Goal: Task Accomplishment & Management: Complete application form

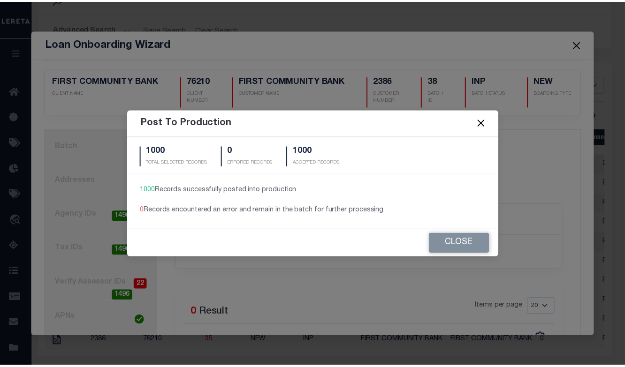
scroll to position [59, 0]
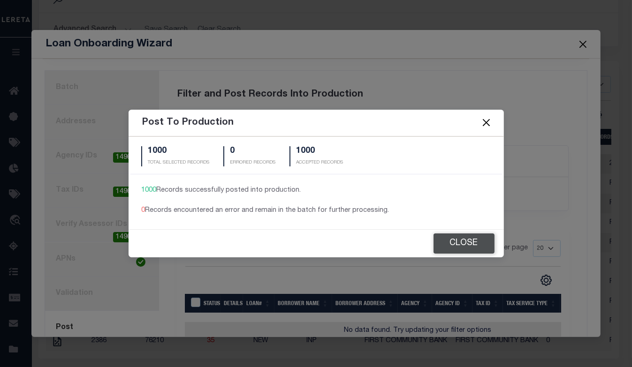
click at [460, 244] on button "Close" at bounding box center [463, 244] width 61 height 20
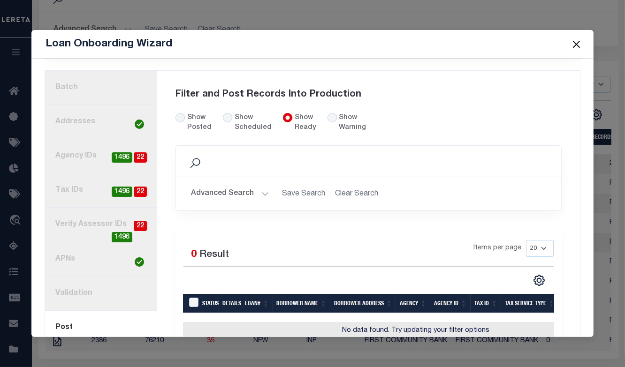
click at [577, 43] on button "Close" at bounding box center [576, 44] width 12 height 12
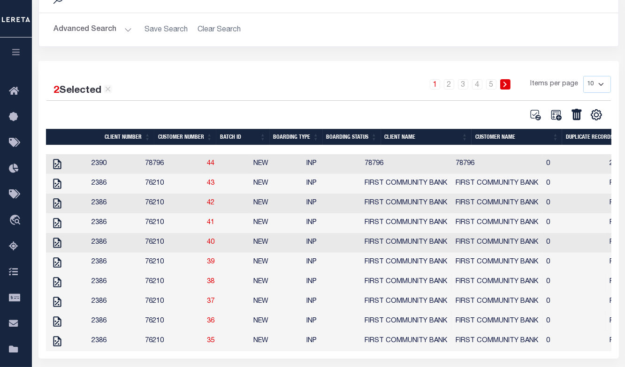
click at [16, 56] on icon "button" at bounding box center [16, 52] width 11 height 8
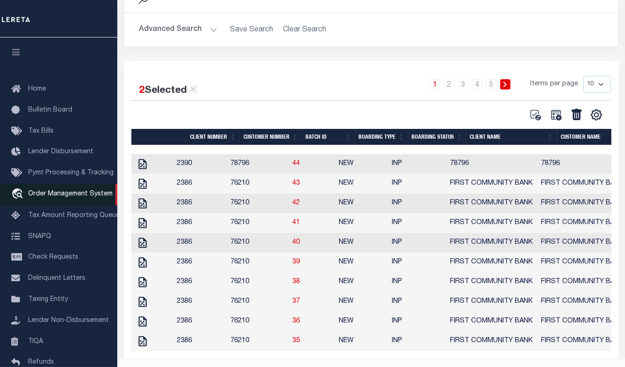
click at [68, 191] on span "Order Management System" at bounding box center [70, 194] width 84 height 7
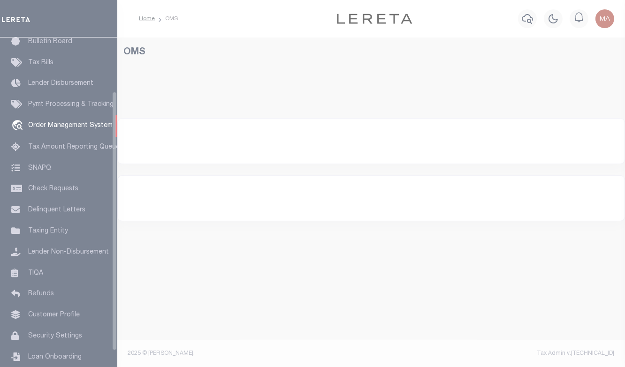
scroll to position [68, 0]
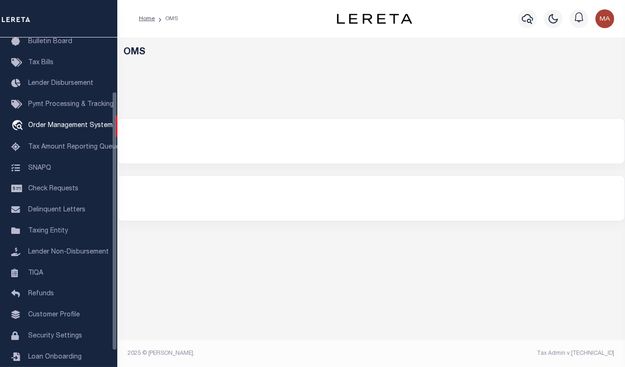
select select "200"
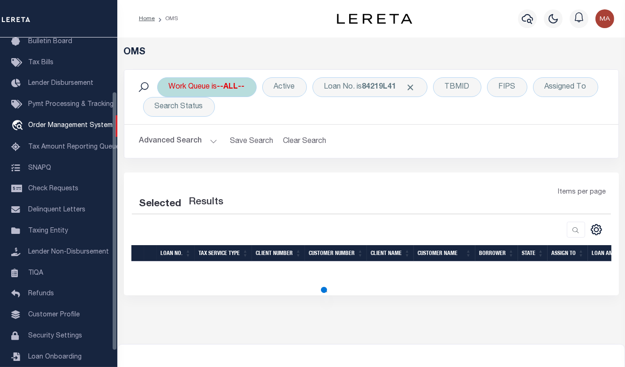
select select "200"
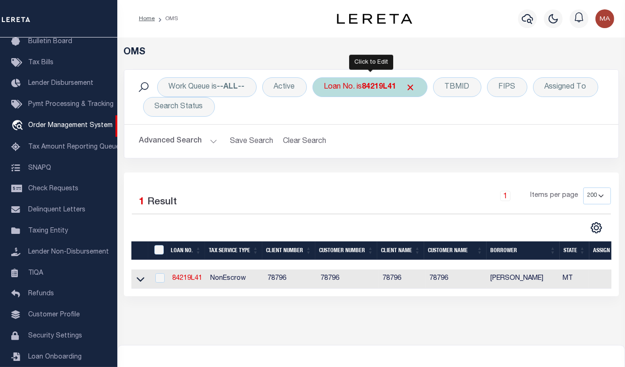
click at [348, 95] on div "Loan No. is 84219L41" at bounding box center [369, 87] width 115 height 20
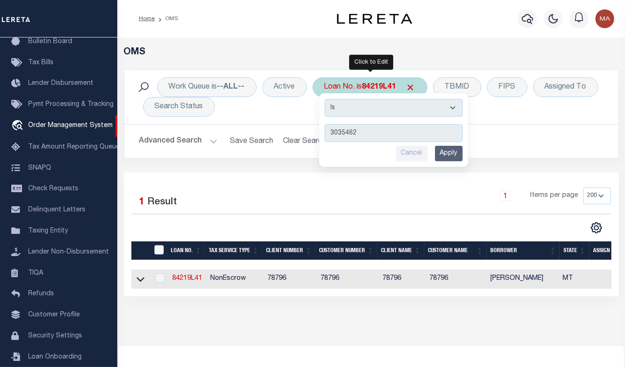
type input "3035462"
click at [448, 156] on input "Apply" at bounding box center [449, 153] width 28 height 15
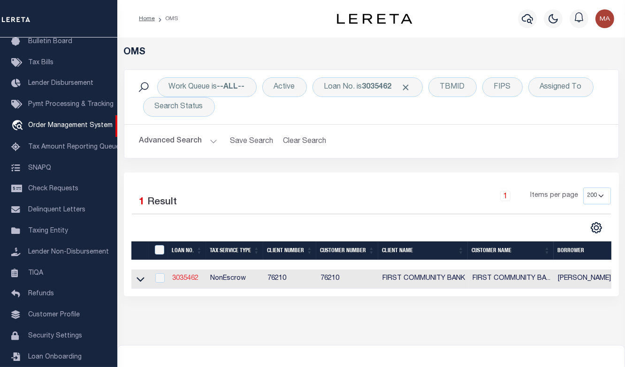
click at [182, 278] on link "3035462" at bounding box center [185, 278] width 26 height 7
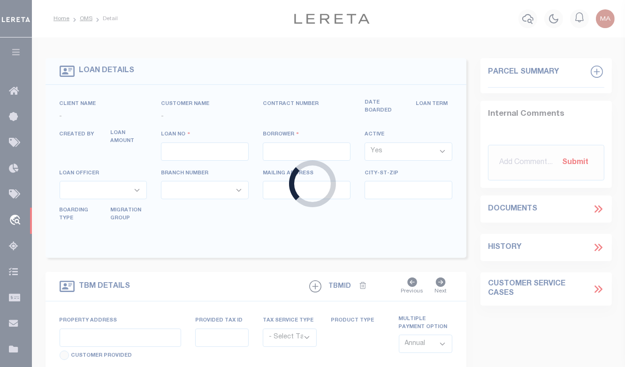
type input "3035462"
type input "[PERSON_NAME] PROPERTIES, LLC"
select select "False"
select select
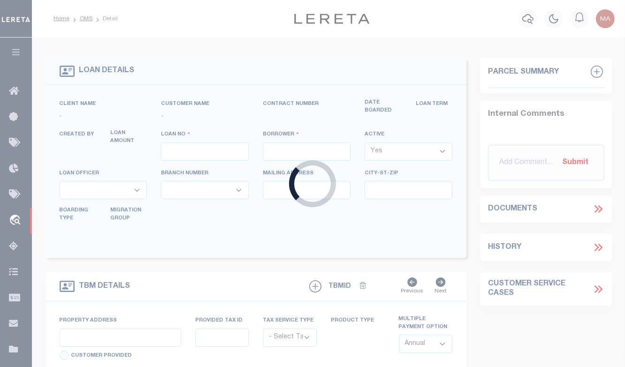
type input "[STREET_ADDRESS]"
type input "JONESBORO AR 72404"
select select
select select "10"
select select
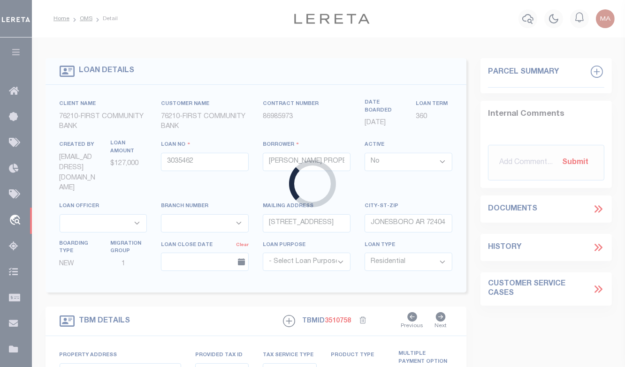
type input "[STREET_ADDRESS]"
radio input "true"
select select "NonEscrow"
select select
type input "JONESBORO AR 72404"
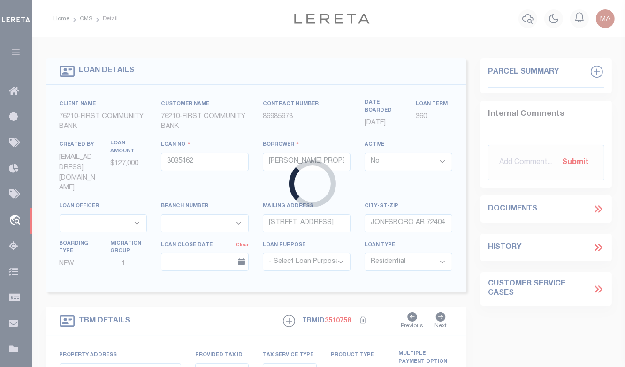
type input "3035462"
type input "AR"
type textarea "UNVERIFIED CUSTOMER SUPPLIED APN 01-133023-12000(SEE LEGAL IMAGE ON FILE)."
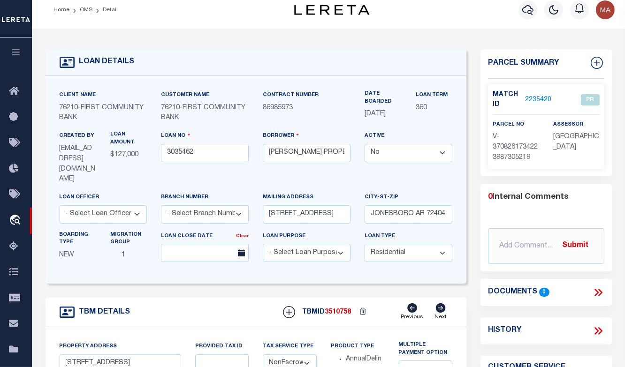
scroll to position [4, 0]
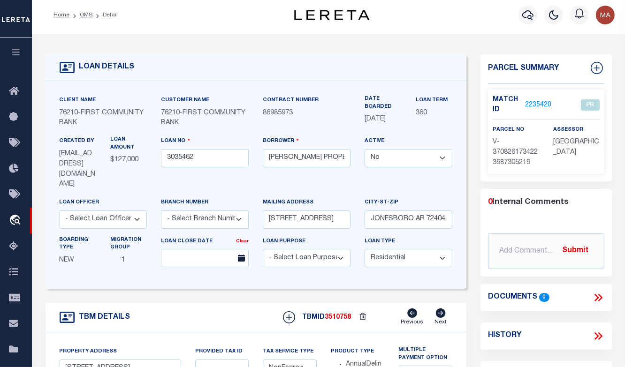
click at [536, 103] on link "2235420" at bounding box center [538, 105] width 26 height 10
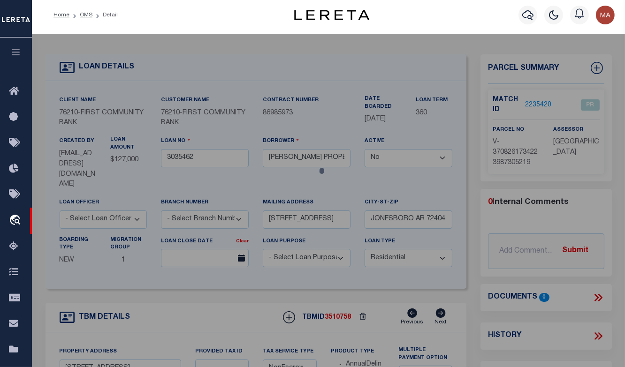
checkbox input "false"
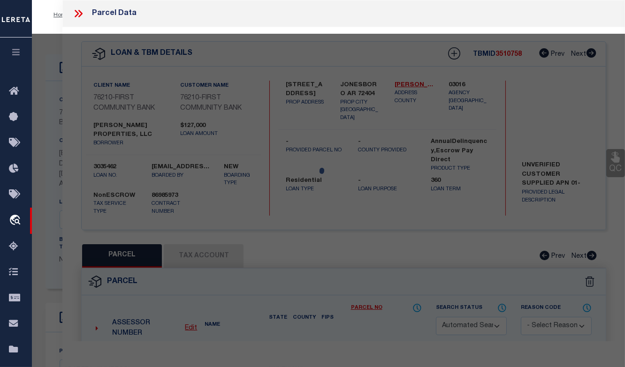
select select "PR"
select select "AGW"
select select
type input "[STREET_ADDRESS]"
checkbox input "false"
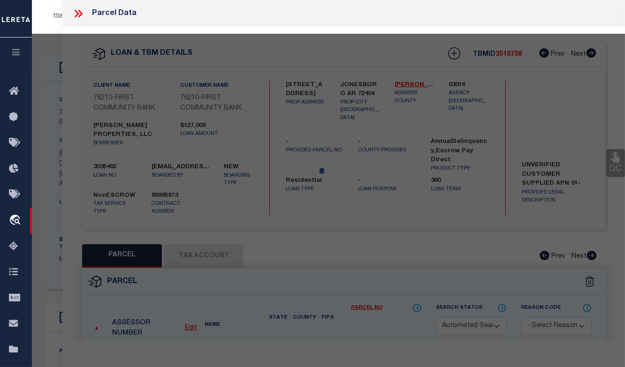
type input "JONESBORO AR 72404"
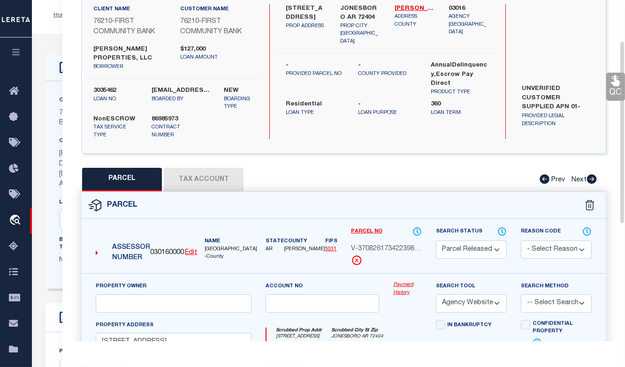
scroll to position [80, 0]
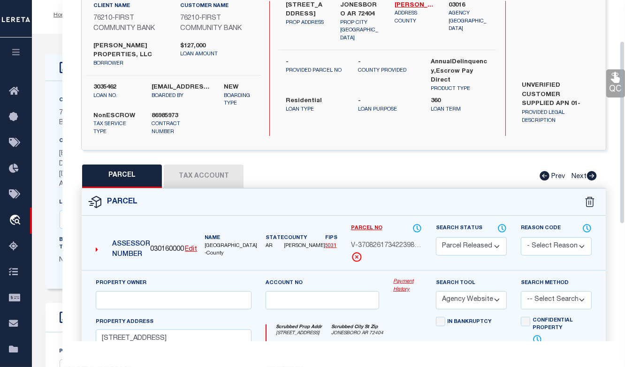
drag, startPoint x: 623, startPoint y: 94, endPoint x: 622, endPoint y: 136, distance: 42.7
click at [622, 136] on div "Parcel Data QC QC QC - Select Status - Ready to QC" at bounding box center [343, 170] width 562 height 341
click at [190, 181] on button "Tax Account" at bounding box center [204, 176] width 80 height 23
select select "100"
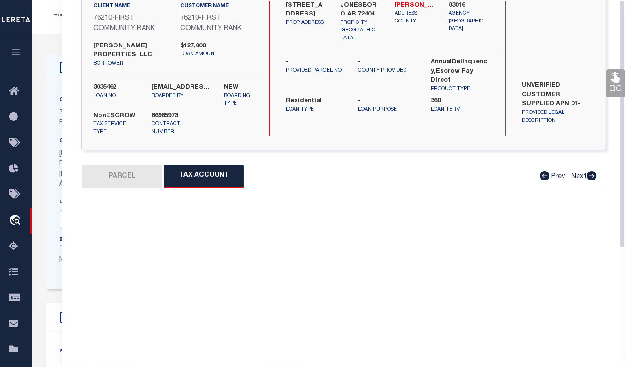
scroll to position [0, 0]
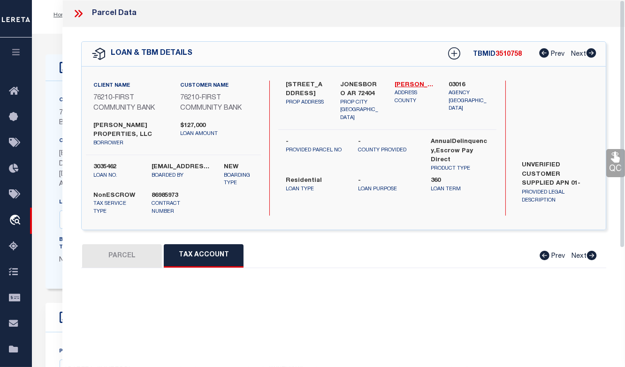
select select "100"
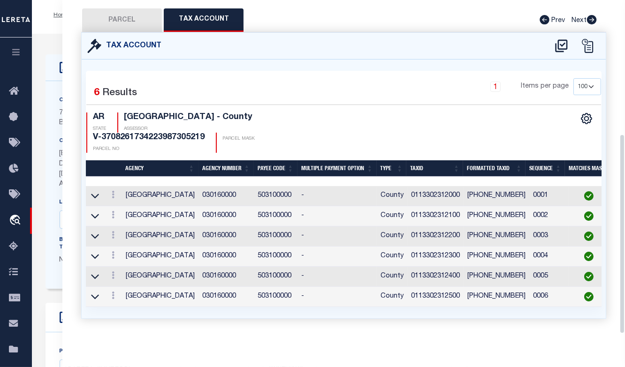
scroll to position [241, 0]
drag, startPoint x: 621, startPoint y: 91, endPoint x: 633, endPoint y: 248, distance: 157.5
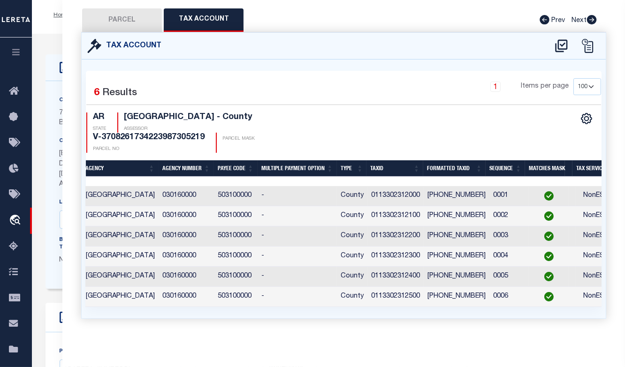
scroll to position [0, 0]
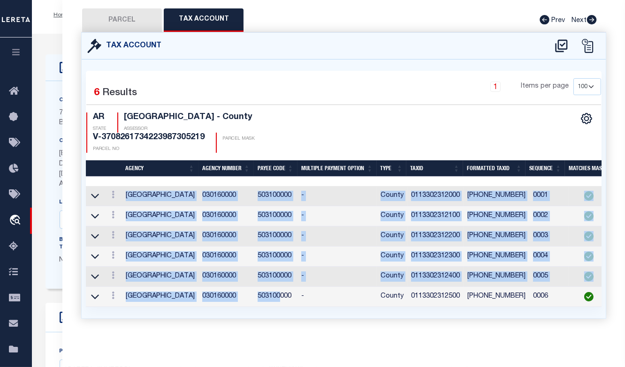
drag, startPoint x: 281, startPoint y: 301, endPoint x: 376, endPoint y: 302, distance: 95.2
click at [376, 302] on div "Agency Agency Number Payee Code Multiple Payment Option Type TaxID Formatted Ta…" at bounding box center [343, 246] width 515 height 121
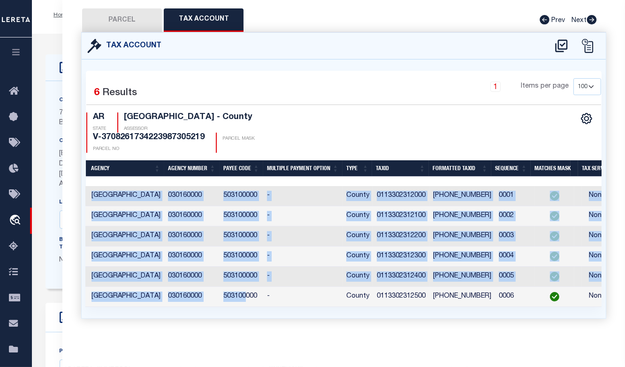
scroll to position [0, 69]
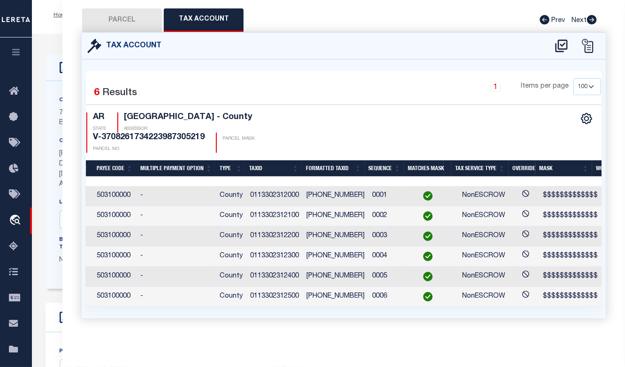
click at [407, 138] on div "CSV Export Selected Print Show Filter Show Search Columns 0: 1: 2: Agency 3: Ag…" at bounding box center [472, 133] width 257 height 40
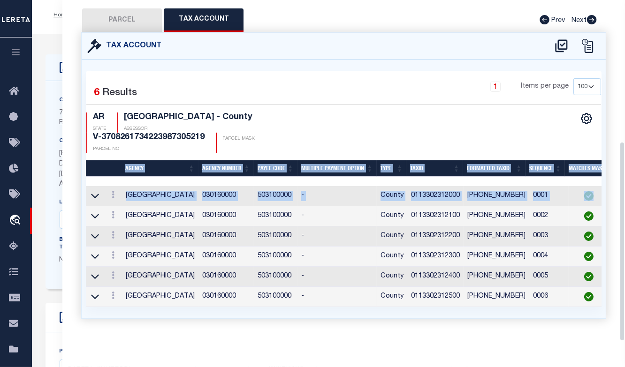
drag, startPoint x: 618, startPoint y: 195, endPoint x: 619, endPoint y: 145, distance: 49.7
click at [619, 145] on div "QC QC QC" at bounding box center [343, 66] width 562 height 550
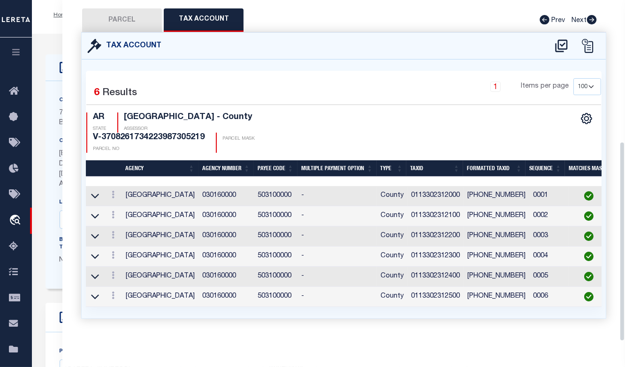
click at [611, 125] on div "Tax Account 6 1" at bounding box center [343, 186] width 539 height 309
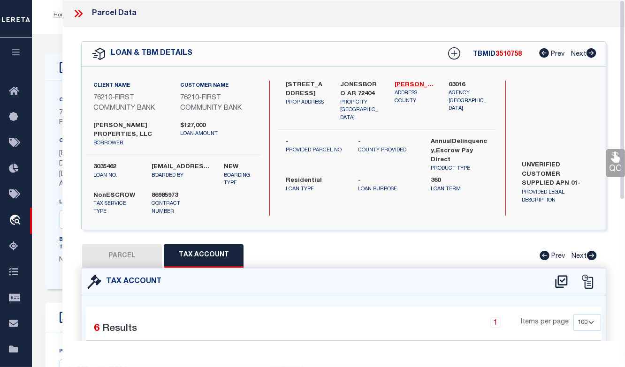
drag, startPoint x: 621, startPoint y: 197, endPoint x: 632, endPoint y: 37, distance: 160.7
drag, startPoint x: 620, startPoint y: 120, endPoint x: 593, endPoint y: 179, distance: 65.5
click at [593, 179] on div "QC QC QC" at bounding box center [343, 302] width 562 height 550
click at [545, 90] on div "Search by Legal Customer" at bounding box center [557, 119] width 87 height 77
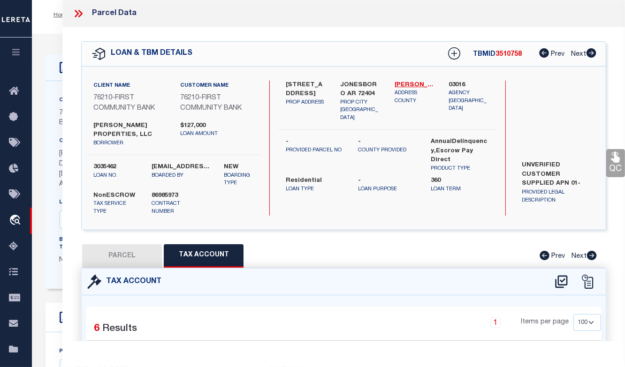
click at [75, 13] on icon at bounding box center [78, 14] width 12 height 12
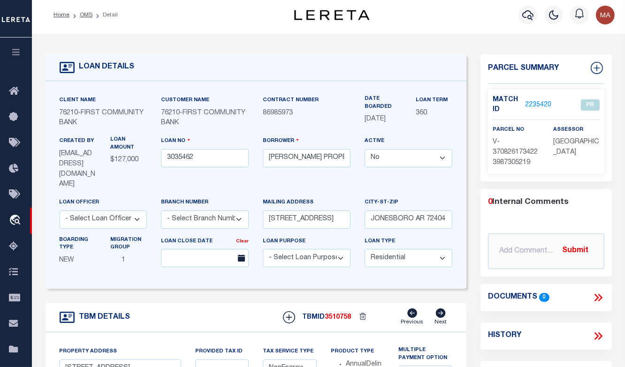
click at [13, 55] on icon "button" at bounding box center [16, 52] width 11 height 8
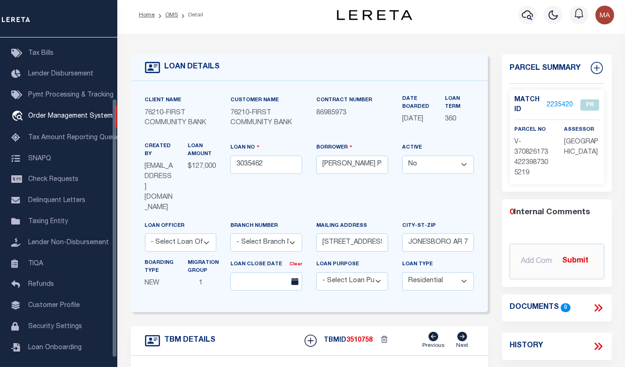
scroll to position [89, 0]
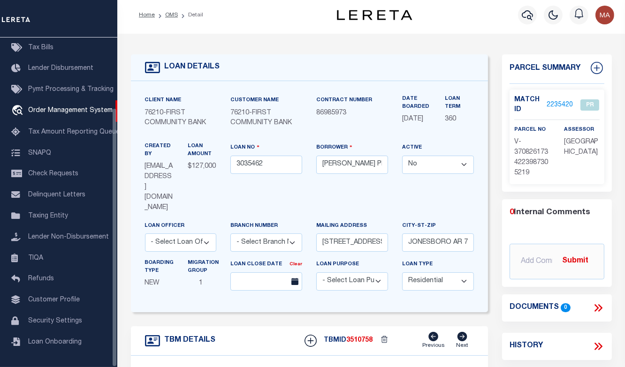
drag, startPoint x: 113, startPoint y: 186, endPoint x: 122, endPoint y: 296, distance: 110.5
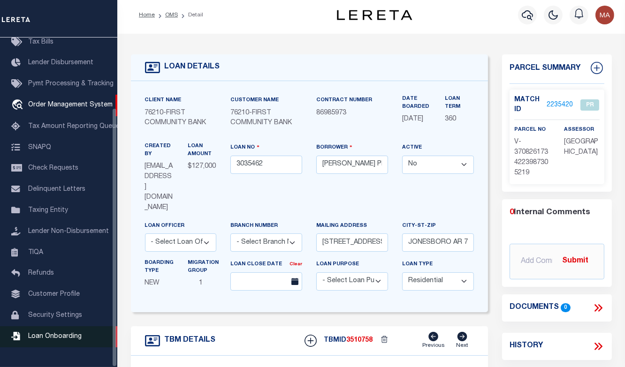
click at [69, 340] on span "Loan Onboarding" at bounding box center [54, 336] width 53 height 7
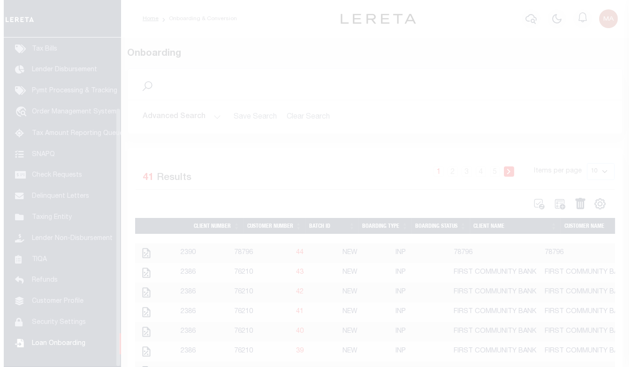
scroll to position [89, 0]
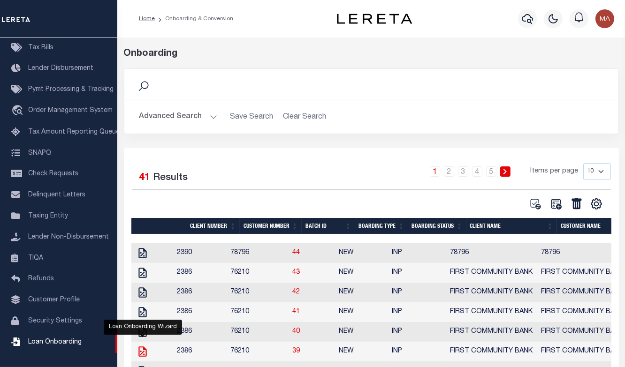
click at [143, 353] on icon "" at bounding box center [142, 352] width 12 height 12
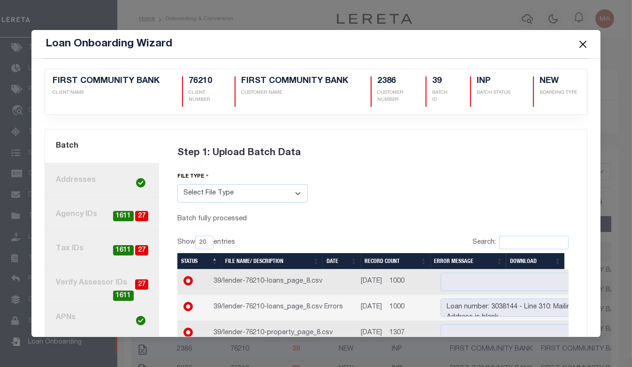
scroll to position [90, 0]
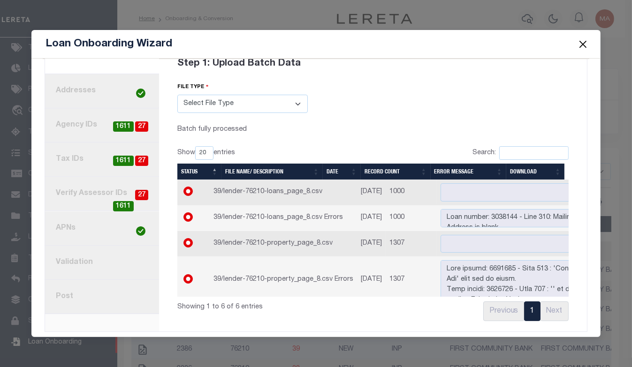
click at [84, 294] on link "8. Post" at bounding box center [101, 297] width 113 height 34
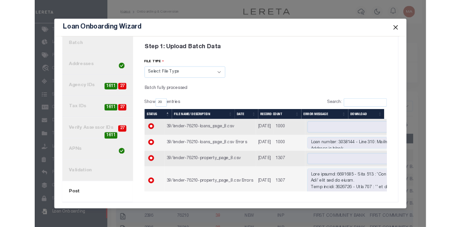
scroll to position [66, 0]
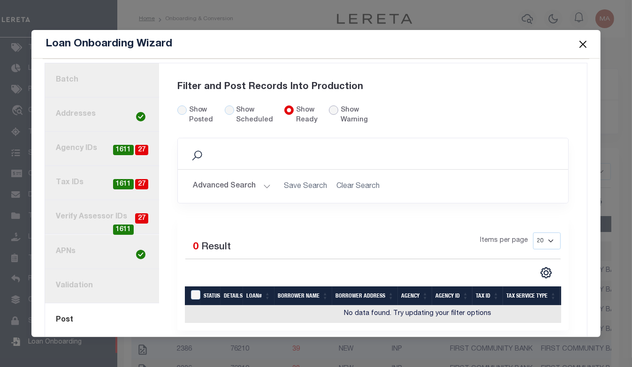
click at [329, 106] on input "radio" at bounding box center [333, 110] width 9 height 9
radio input "true"
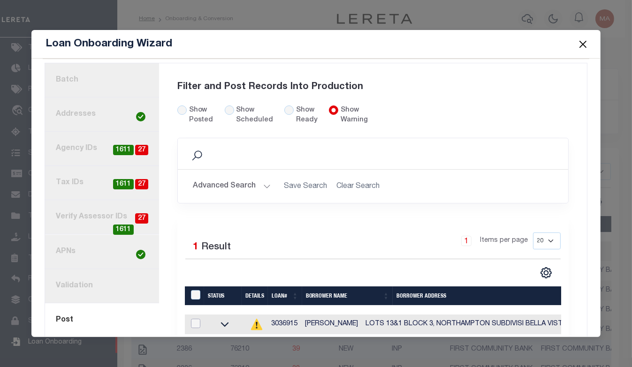
click at [193, 321] on input "checkbox" at bounding box center [195, 323] width 9 height 9
checkbox input "true"
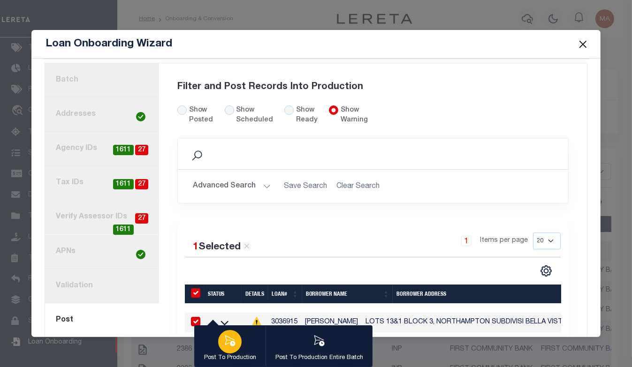
click at [230, 344] on icon "button" at bounding box center [230, 340] width 10 height 11
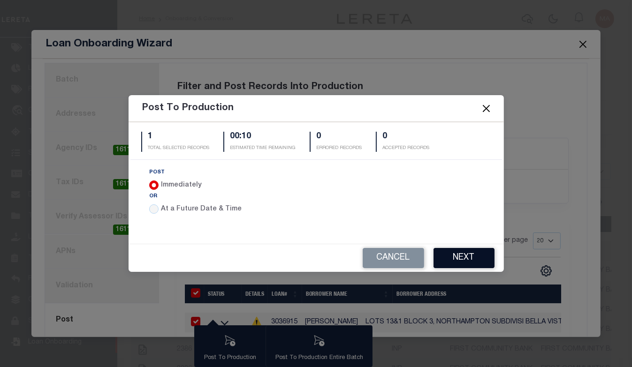
click at [472, 248] on button "Next" at bounding box center [463, 258] width 61 height 20
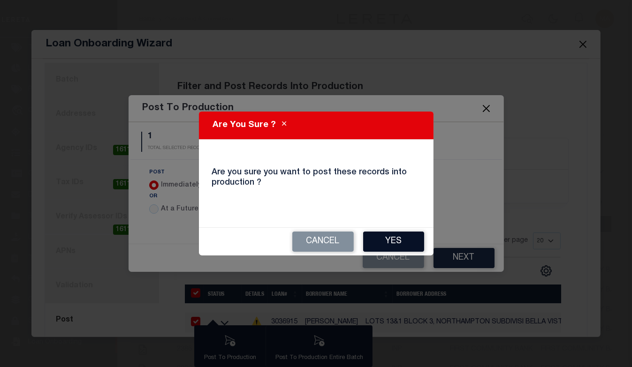
click at [399, 239] on button "Yes" at bounding box center [393, 242] width 61 height 20
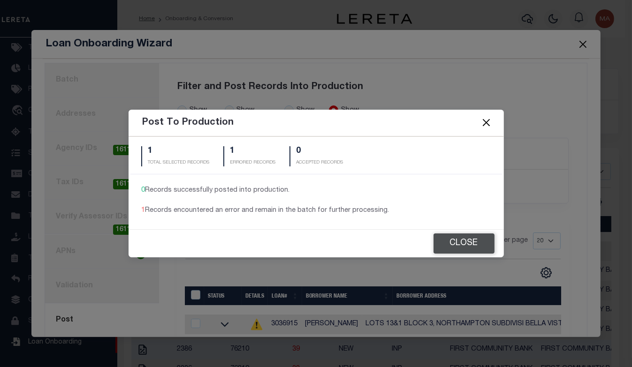
click at [470, 242] on button "Close" at bounding box center [463, 244] width 61 height 20
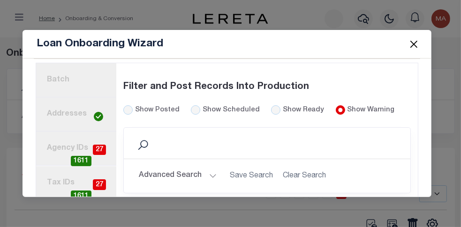
click at [413, 45] on button "Close" at bounding box center [413, 44] width 12 height 12
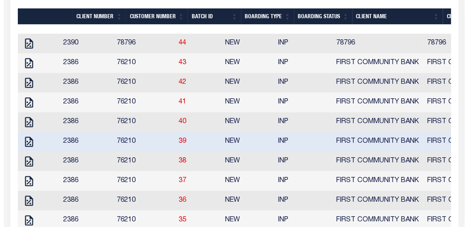
scroll to position [235, 0]
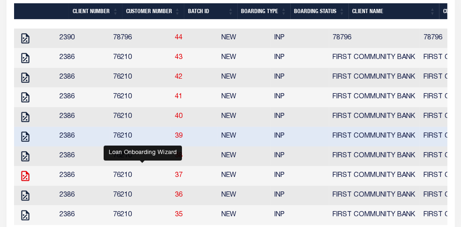
click at [31, 179] on icon "" at bounding box center [25, 176] width 12 height 12
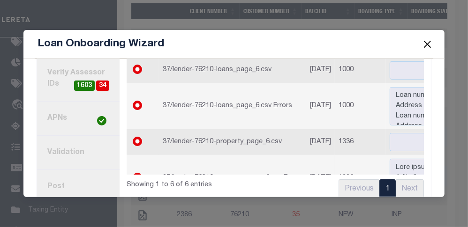
scroll to position [212, 0]
click at [62, 178] on link "8. Post" at bounding box center [78, 187] width 83 height 34
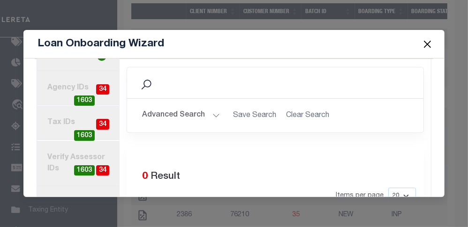
scroll to position [105, 0]
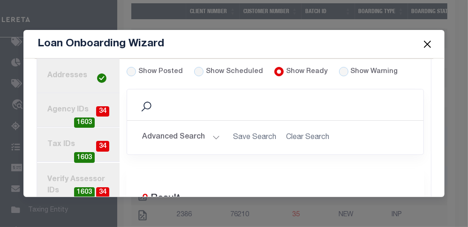
click at [356, 67] on label "Show Warning" at bounding box center [374, 72] width 47 height 10
click at [339, 67] on input "radio" at bounding box center [343, 71] width 9 height 9
radio input "true"
drag, startPoint x: 427, startPoint y: 112, endPoint x: 430, endPoint y: 161, distance: 49.8
click at [430, 161] on div "2386 FIRST COMMUNITY BANK CLIENT NAME" at bounding box center [234, 128] width 399 height 138
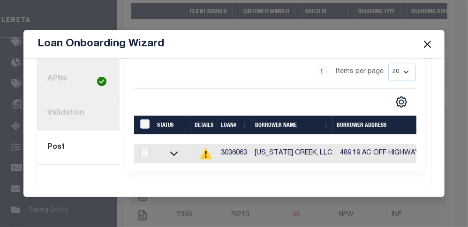
scroll to position [253, 0]
click at [144, 148] on input "checkbox" at bounding box center [144, 152] width 9 height 9
checkbox input "true"
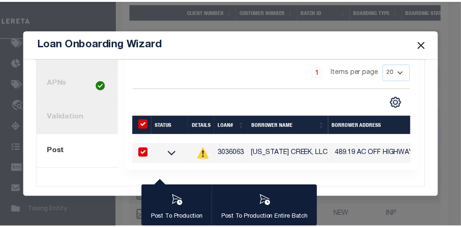
scroll to position [249, 0]
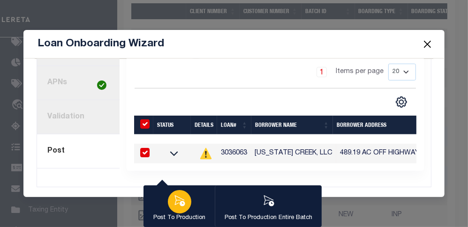
click at [178, 197] on icon "button" at bounding box center [179, 201] width 12 height 12
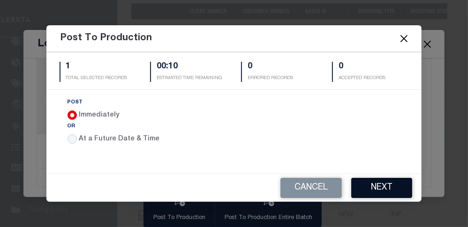
click at [367, 183] on button "Next" at bounding box center [381, 188] width 61 height 20
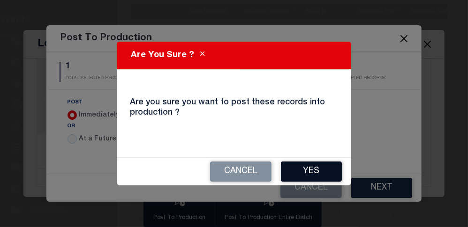
click at [298, 169] on button "Yes" at bounding box center [311, 172] width 61 height 20
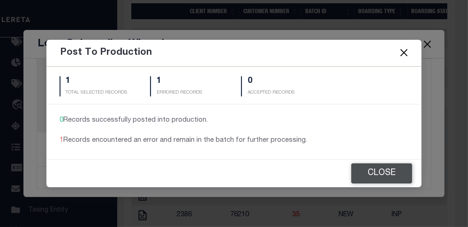
click at [381, 179] on button "Close" at bounding box center [381, 174] width 61 height 20
